Goal: Connect with others: Connect with others

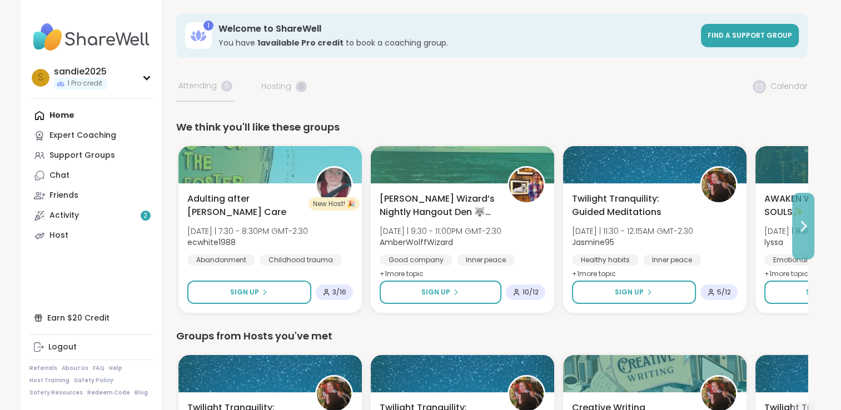
click at [805, 231] on icon at bounding box center [802, 225] width 13 height 13
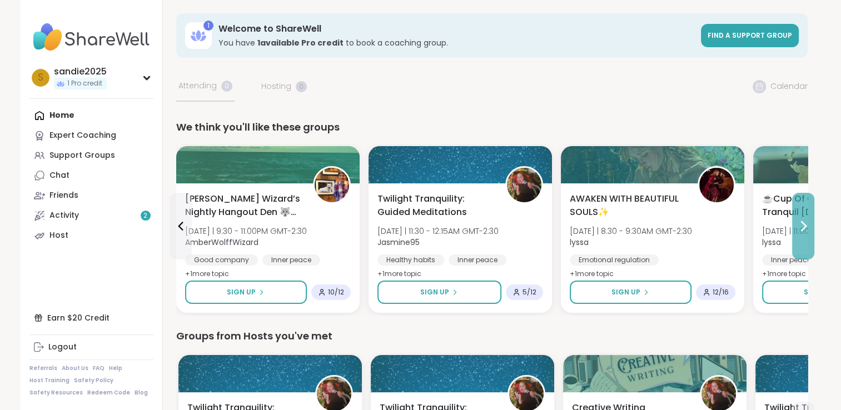
click at [805, 231] on icon at bounding box center [802, 225] width 13 height 13
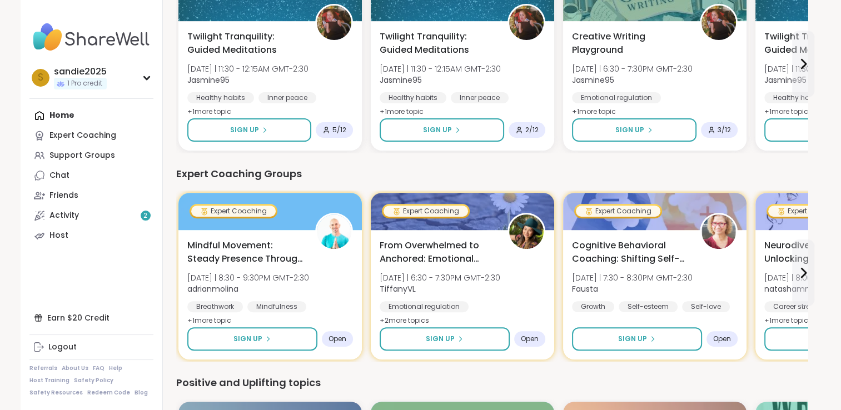
scroll to position [391, 0]
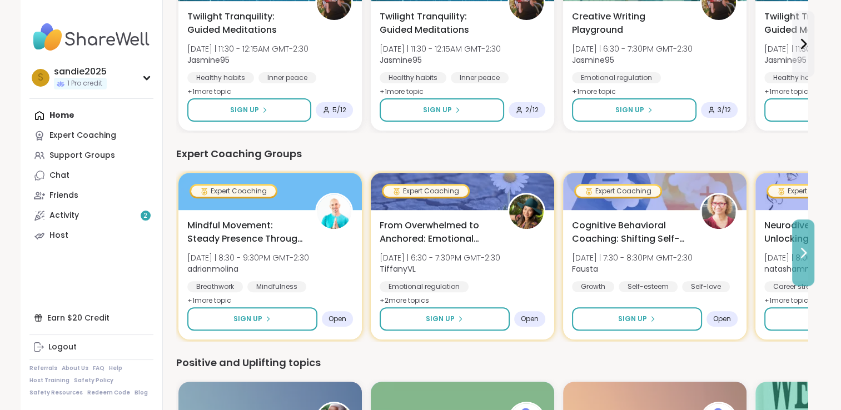
click at [800, 250] on icon at bounding box center [802, 252] width 13 height 13
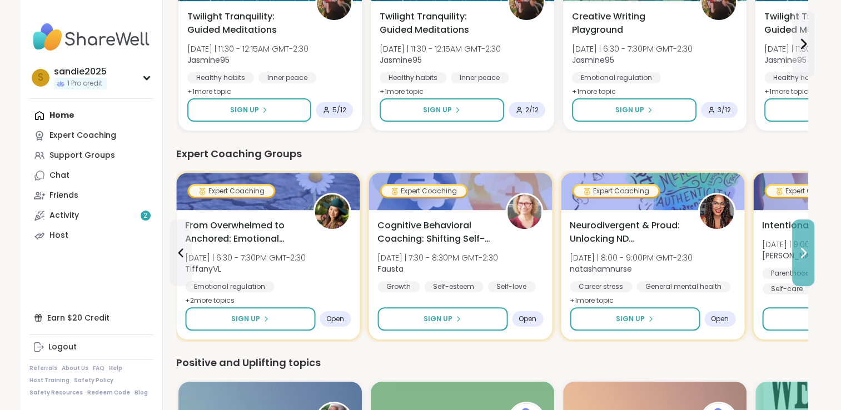
click at [800, 249] on icon at bounding box center [802, 252] width 13 height 13
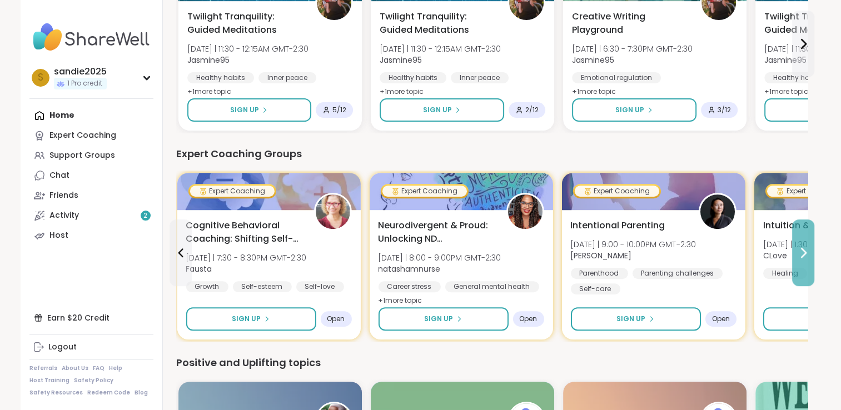
click at [800, 249] on icon at bounding box center [802, 252] width 13 height 13
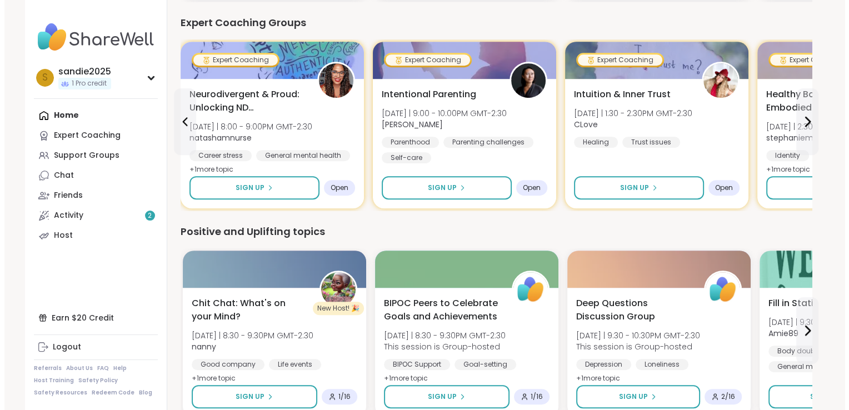
scroll to position [615, 0]
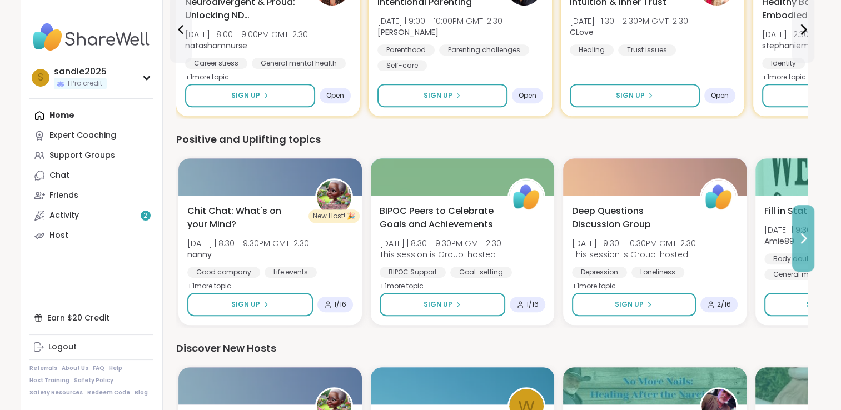
click at [801, 237] on icon at bounding box center [802, 238] width 13 height 13
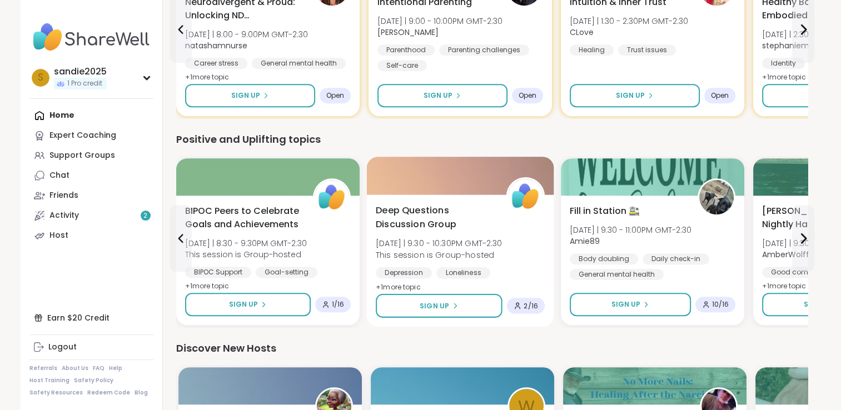
click at [523, 191] on img at bounding box center [524, 196] width 35 height 35
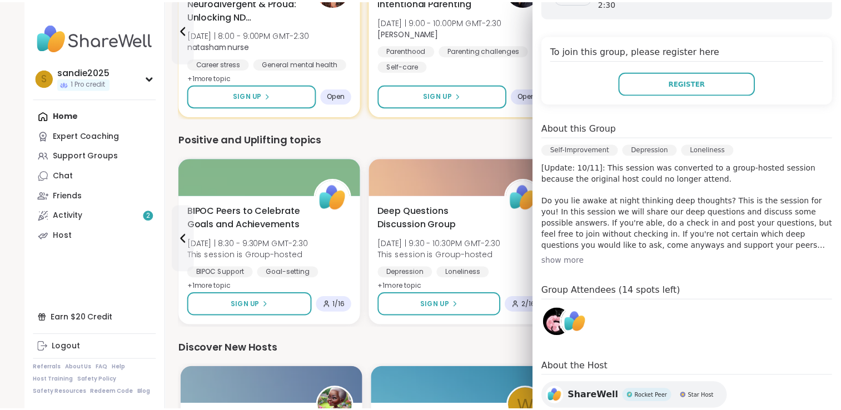
scroll to position [251, 0]
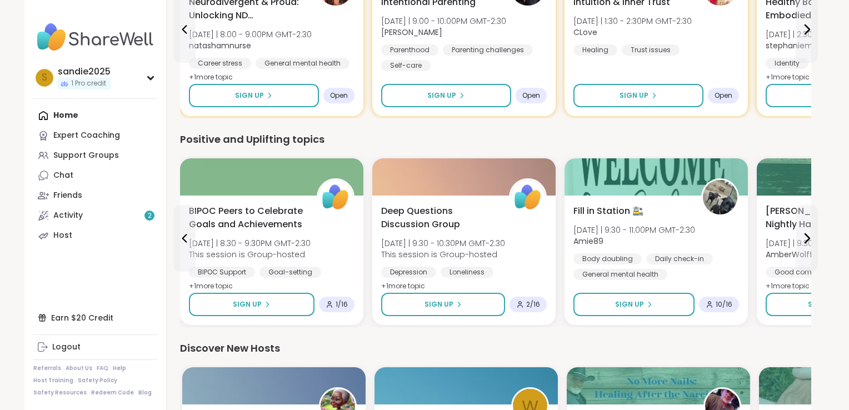
click at [480, 133] on div "Positive and Uplifting topics" at bounding box center [495, 140] width 631 height 16
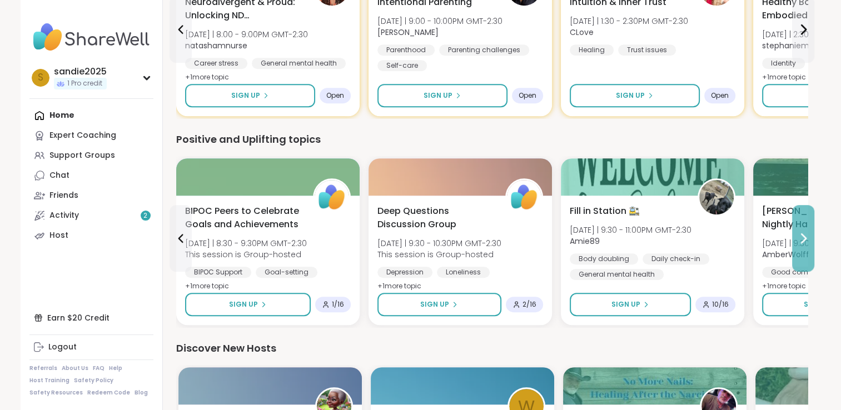
click at [805, 244] on button at bounding box center [803, 238] width 22 height 67
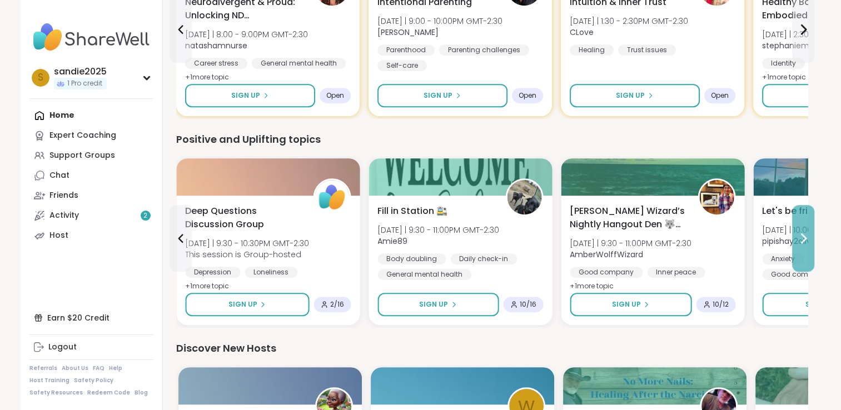
click at [805, 244] on button at bounding box center [803, 238] width 22 height 67
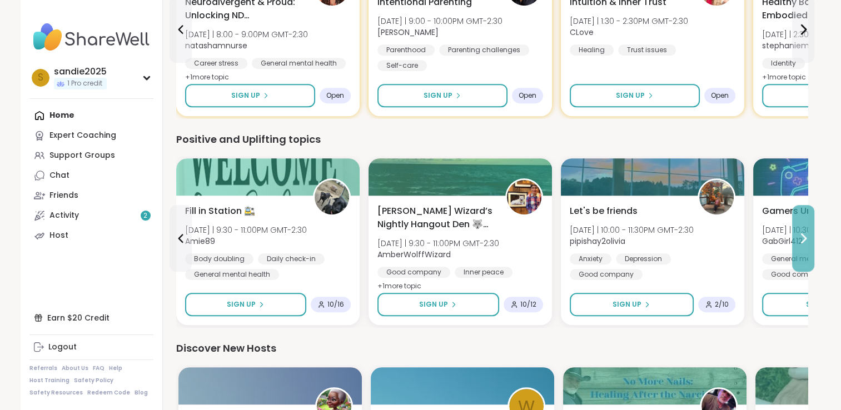
click at [805, 244] on button at bounding box center [803, 238] width 22 height 67
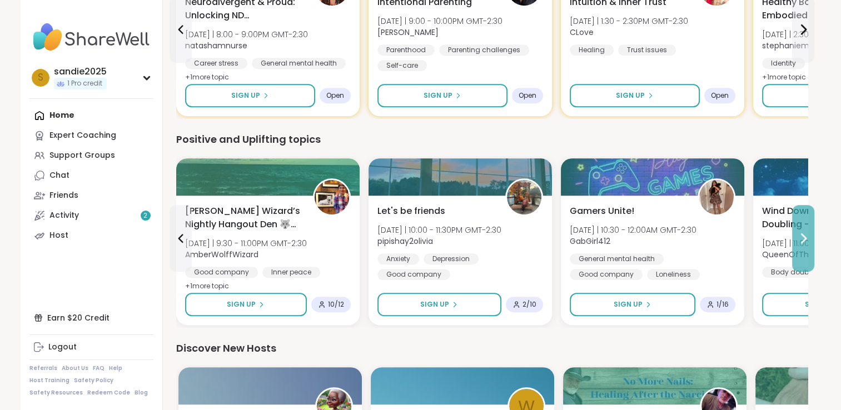
click at [803, 250] on button at bounding box center [803, 238] width 22 height 67
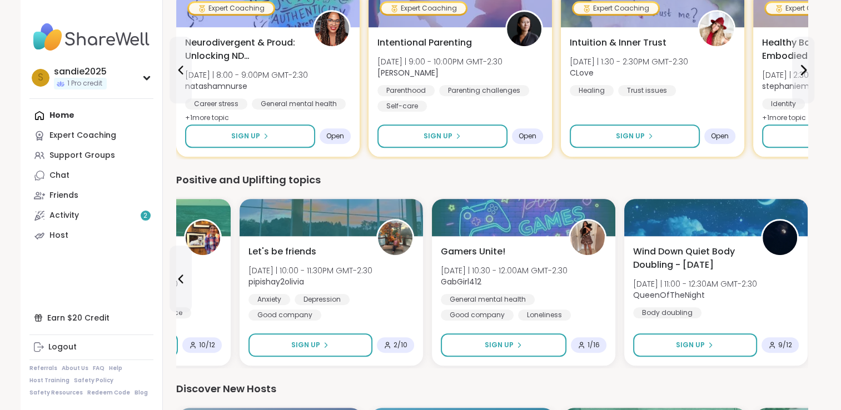
scroll to position [541, 0]
